Goal: Information Seeking & Learning: Learn about a topic

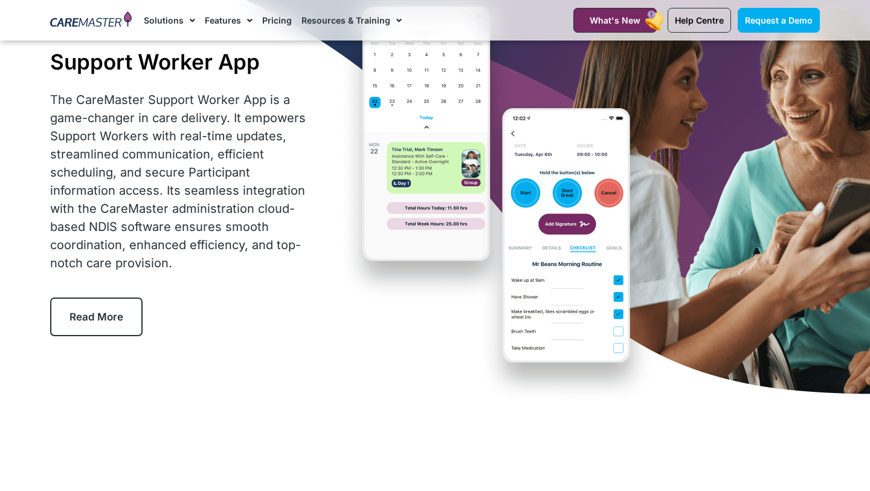
scroll to position [87, 0]
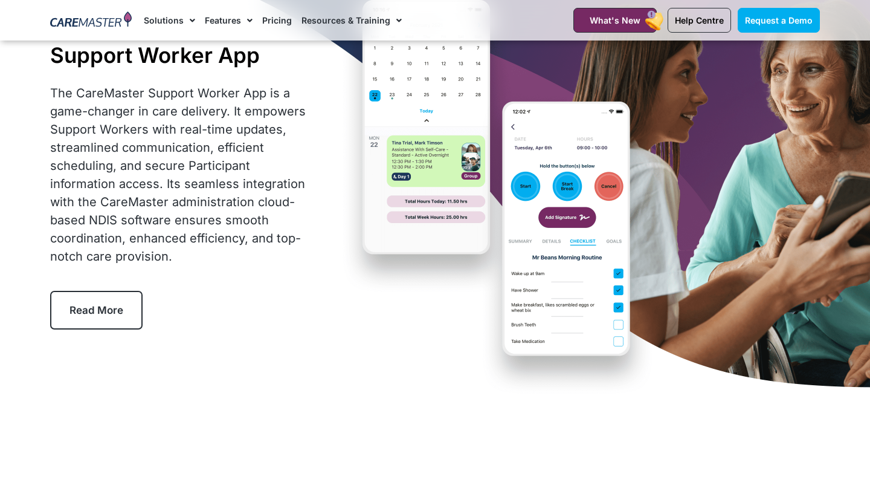
click at [116, 319] on link "Read More" at bounding box center [96, 310] width 92 height 39
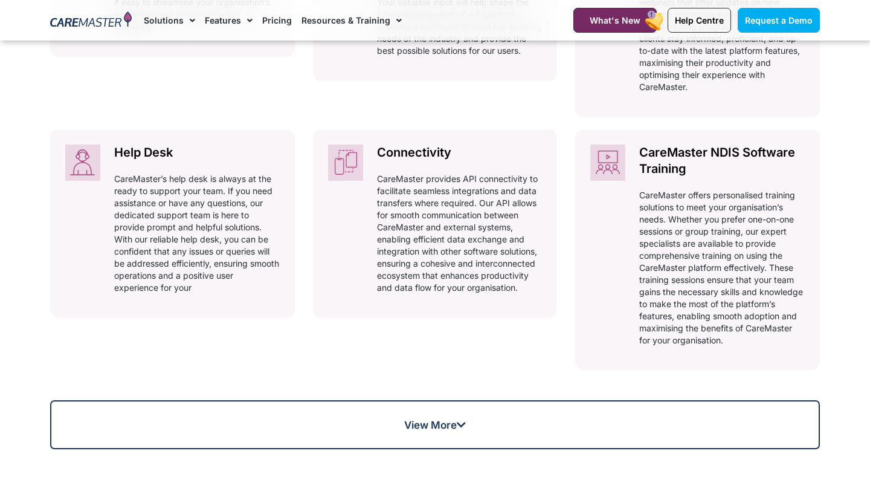
scroll to position [817, 0]
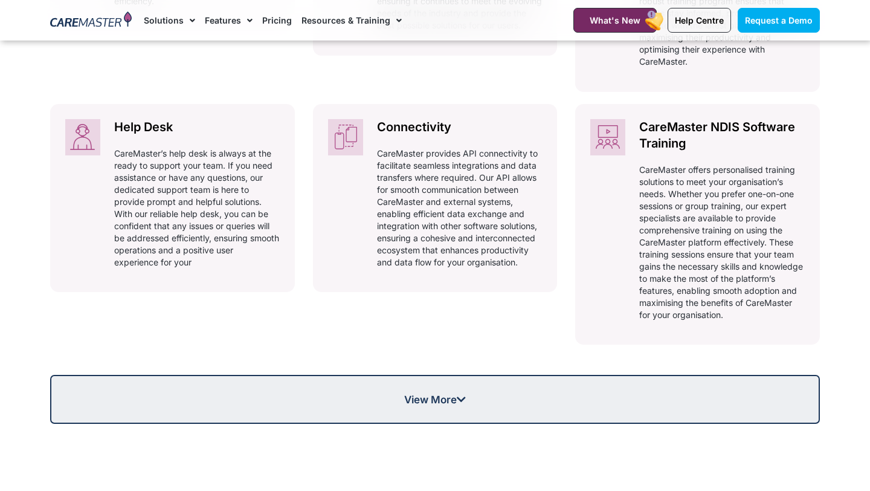
click at [442, 404] on span "View More" at bounding box center [435, 399] width 62 height 10
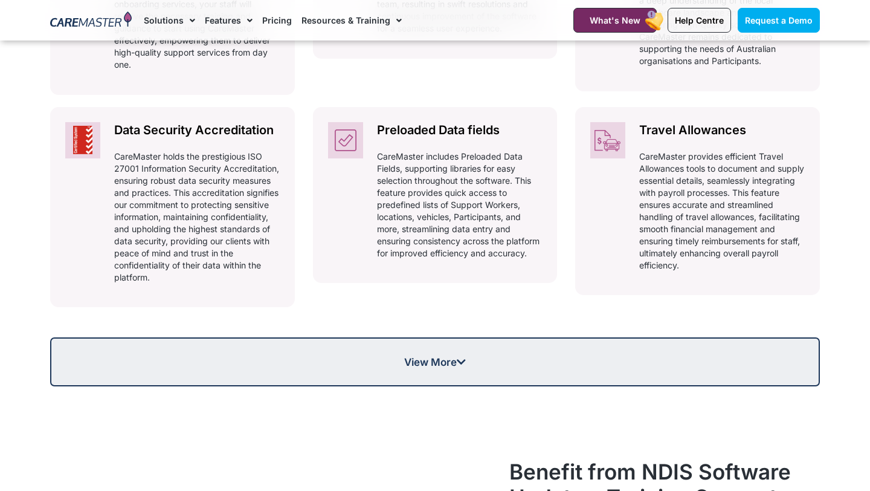
scroll to position [1318, 0]
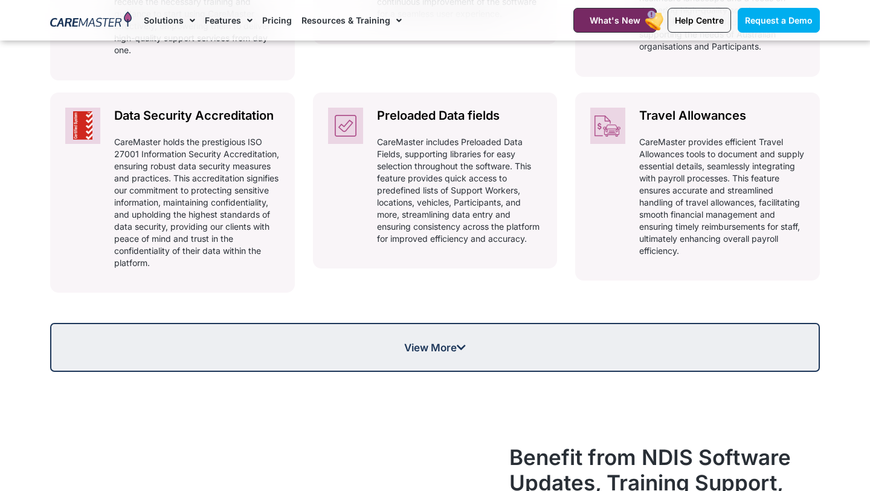
click at [500, 349] on span "View More" at bounding box center [435, 347] width 768 height 10
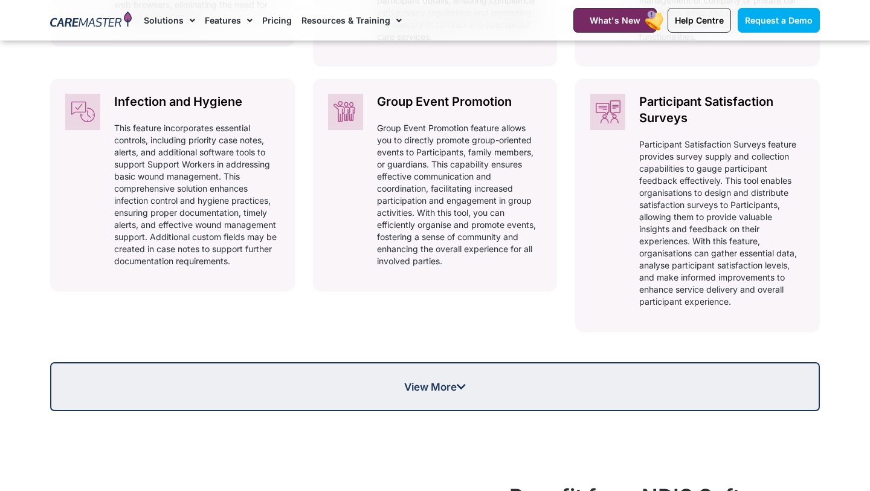
scroll to position [1734, 0]
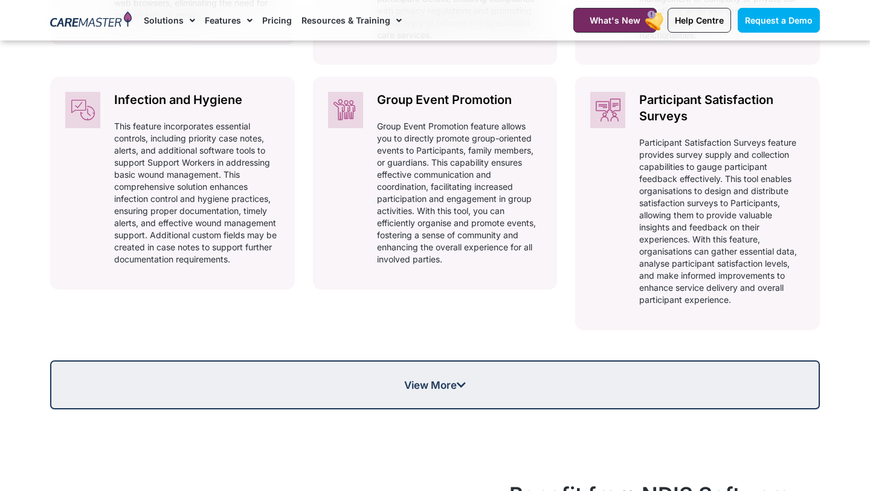
click at [569, 386] on span "View More" at bounding box center [435, 385] width 768 height 10
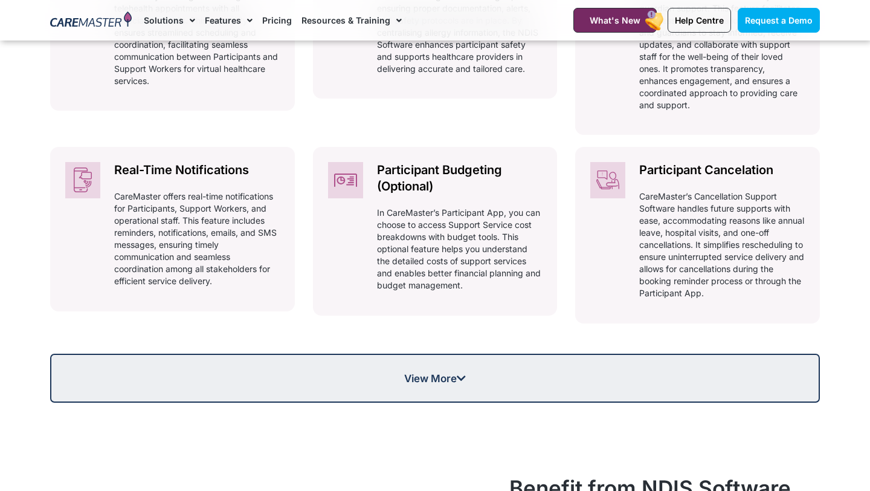
scroll to position [2170, 0]
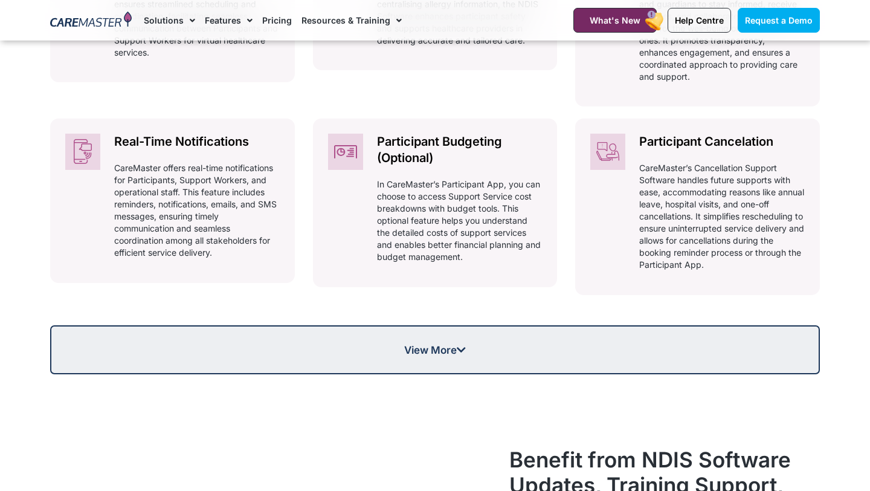
click at [418, 340] on link "View More" at bounding box center [435, 349] width 770 height 49
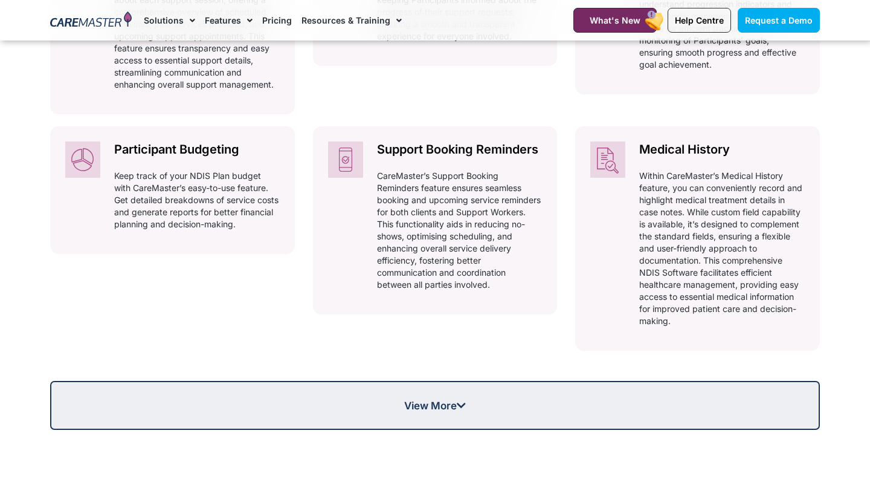
scroll to position [2576, 0]
click at [582, 402] on span "View More" at bounding box center [435, 405] width 768 height 10
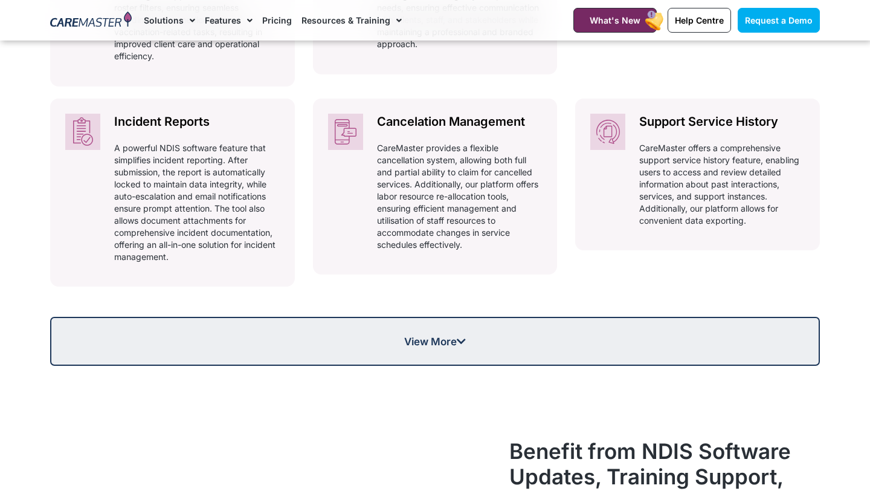
scroll to position [3038, 0]
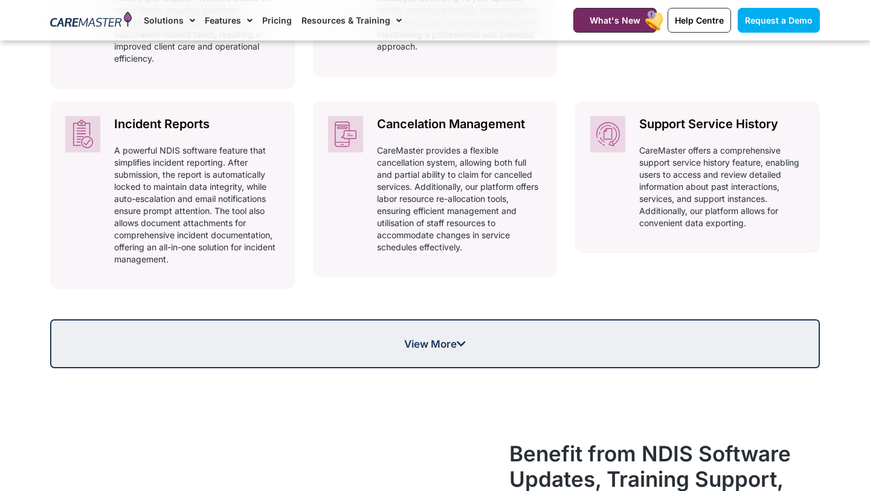
click at [407, 345] on span "View More" at bounding box center [435, 344] width 62 height 10
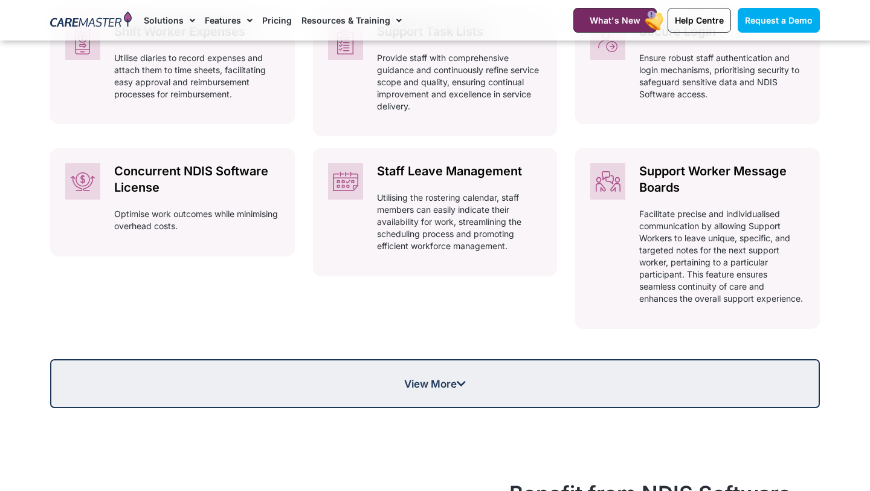
scroll to position [3337, 0]
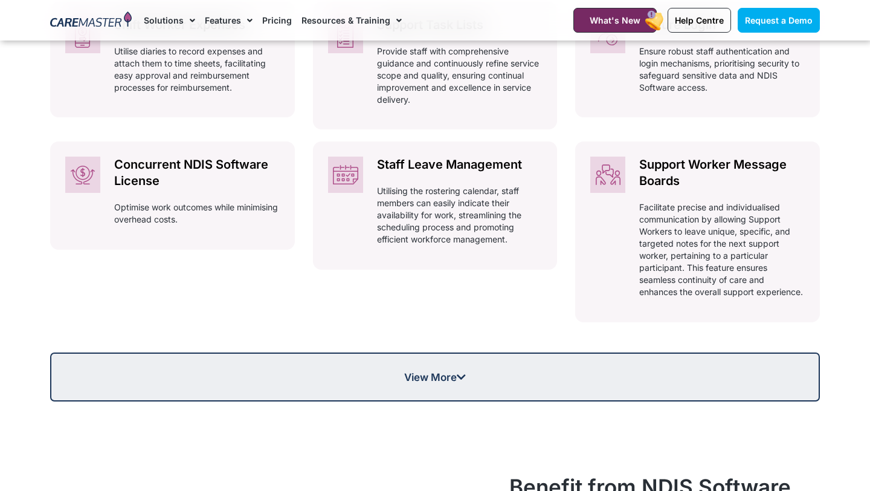
click at [436, 382] on span "View More" at bounding box center [435, 377] width 62 height 10
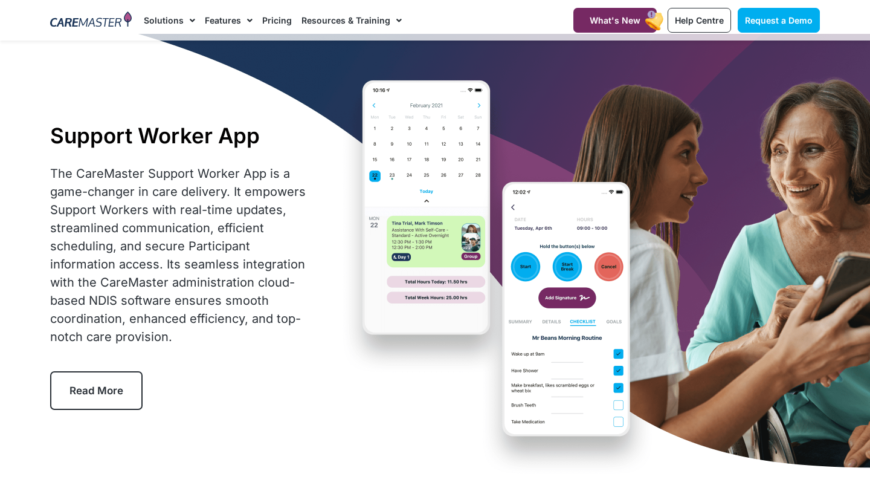
scroll to position [0, 0]
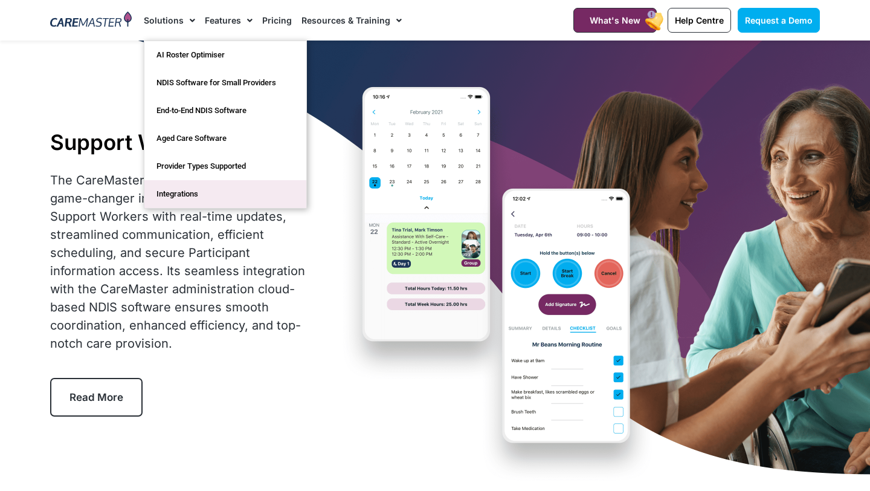
click at [206, 191] on link "Integrations" at bounding box center [225, 194] width 162 height 28
